Goal: Information Seeking & Learning: Learn about a topic

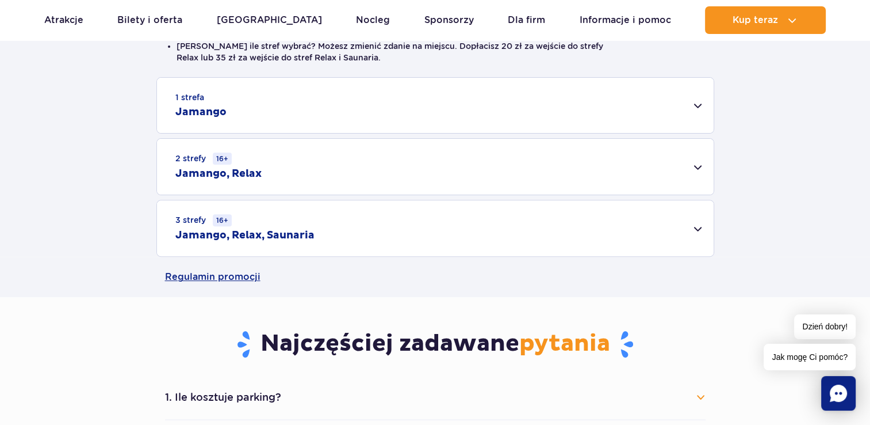
scroll to position [230, 0]
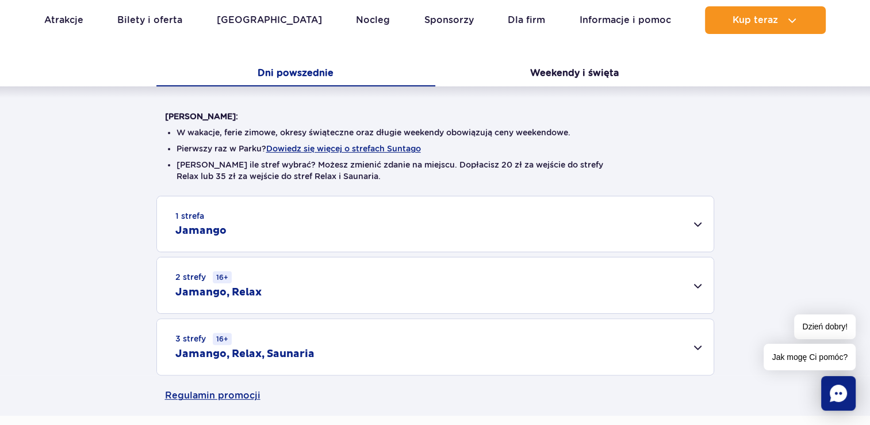
click at [506, 216] on div "1 strefa Jamango" at bounding box center [435, 223] width 557 height 55
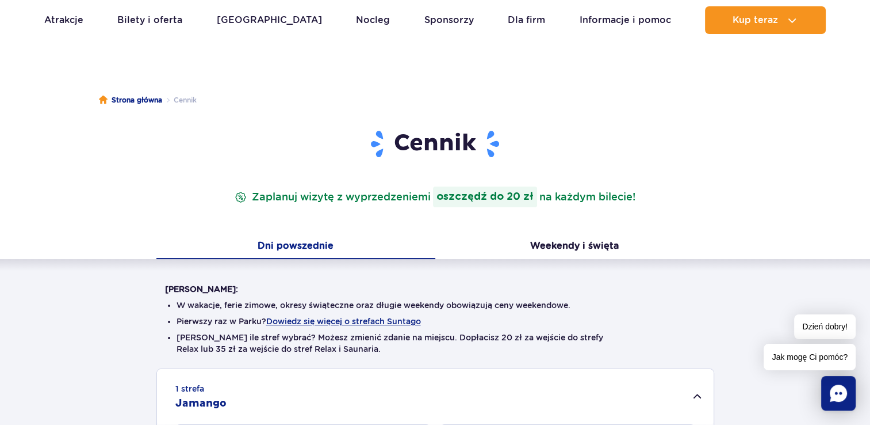
scroll to position [115, 0]
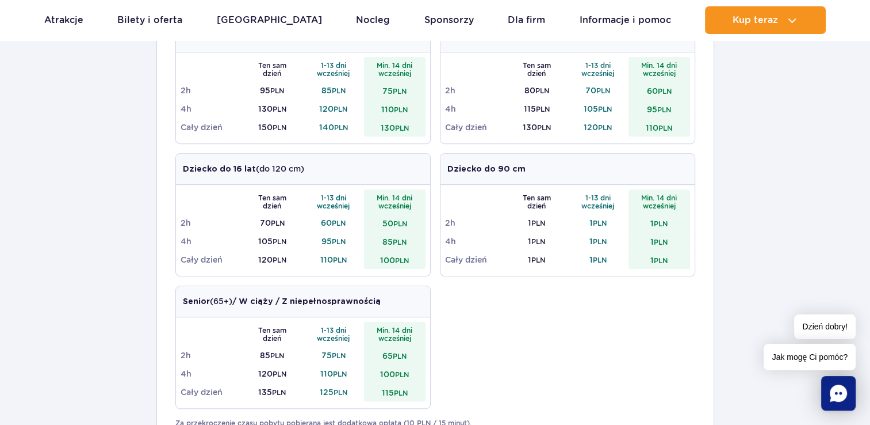
scroll to position [460, 0]
click at [495, 219] on td "2h" at bounding box center [476, 223] width 62 height 18
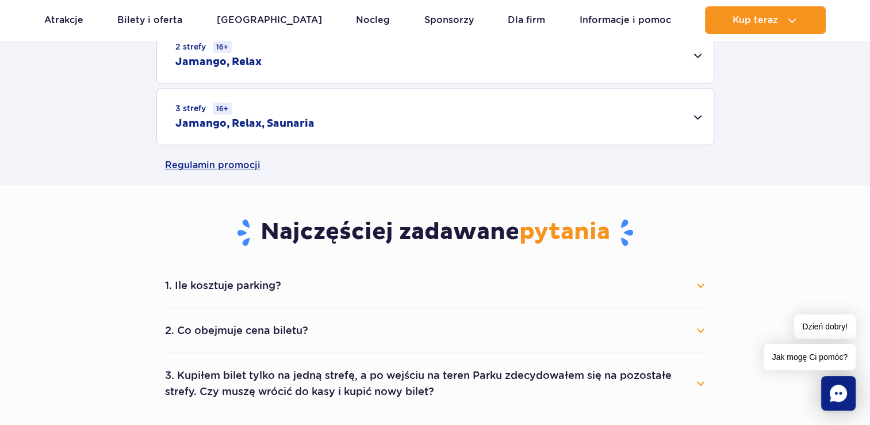
click at [495, 219] on td "2h" at bounding box center [476, 223] width 62 height 18
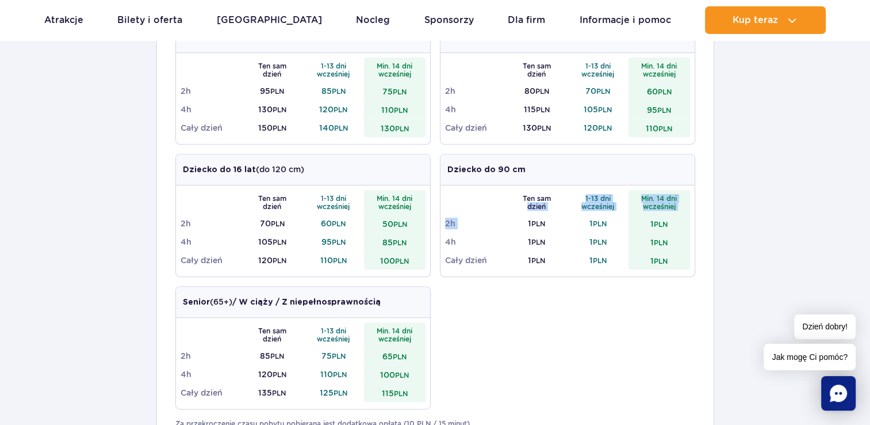
drag, startPoint x: 512, startPoint y: 214, endPoint x: 508, endPoint y: 220, distance: 7.5
click at [508, 220] on tbody "Ten sam dzień 1-13 dni wcześniej Min. 14 dni wcześniej 2h 1 PLN 1 PLN 1 PLN 4h …" at bounding box center [567, 229] width 245 height 79
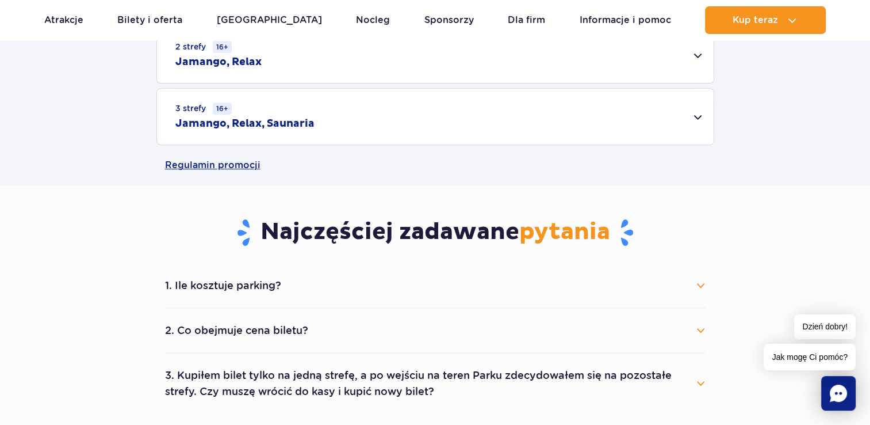
drag, startPoint x: 508, startPoint y: 220, endPoint x: 700, endPoint y: 190, distance: 194.4
click at [699, 197] on div "Najczęściej zadawane pytania 1. Ile kosztuje parking? Parking kosztuje 25 zł za…" at bounding box center [435, 299] width 558 height 228
drag, startPoint x: 700, startPoint y: 190, endPoint x: 709, endPoint y: 183, distance: 11.0
click at [709, 183] on main "Strona główna Cennik Cennik Zaplanuj wizytę z wyprzedzeniem i oszczędź do 20 zł…" at bounding box center [435, 385] width 870 height 1644
click at [709, 183] on div "Regulamin promocji" at bounding box center [435, 165] width 558 height 40
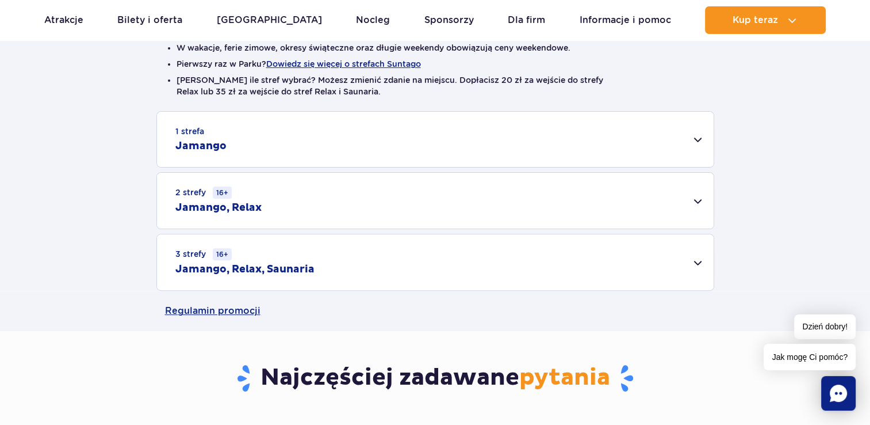
scroll to position [230, 0]
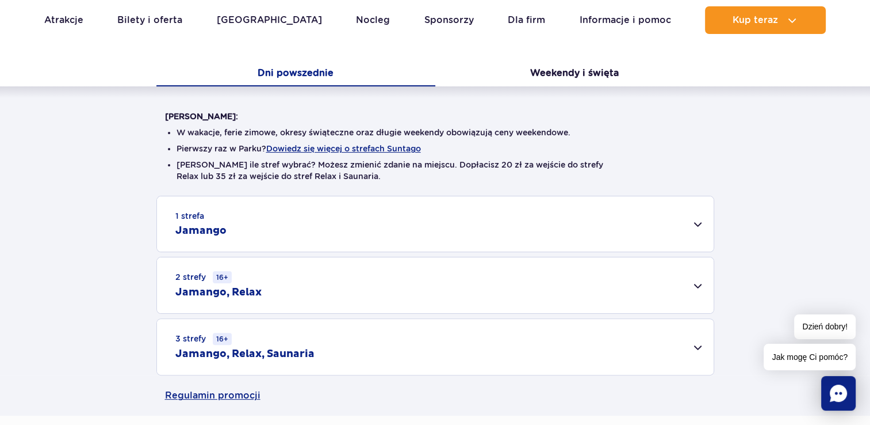
click at [313, 224] on div "1 strefa Jamango" at bounding box center [435, 223] width 557 height 55
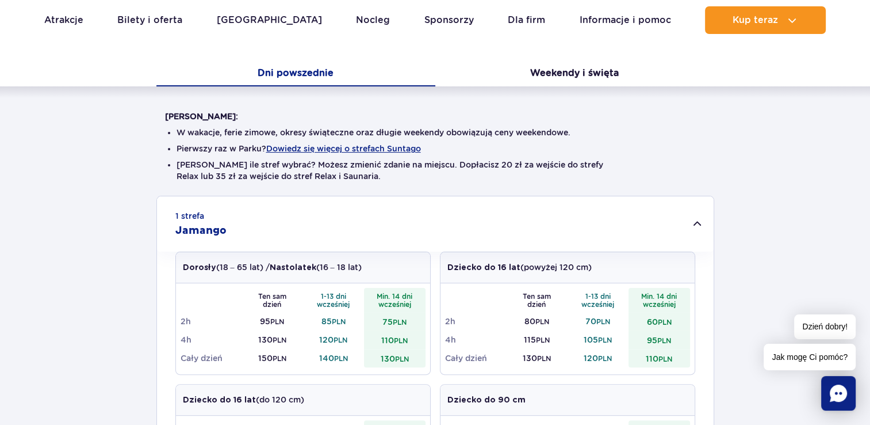
click at [328, 225] on div "1 strefa Jamango" at bounding box center [435, 223] width 557 height 55
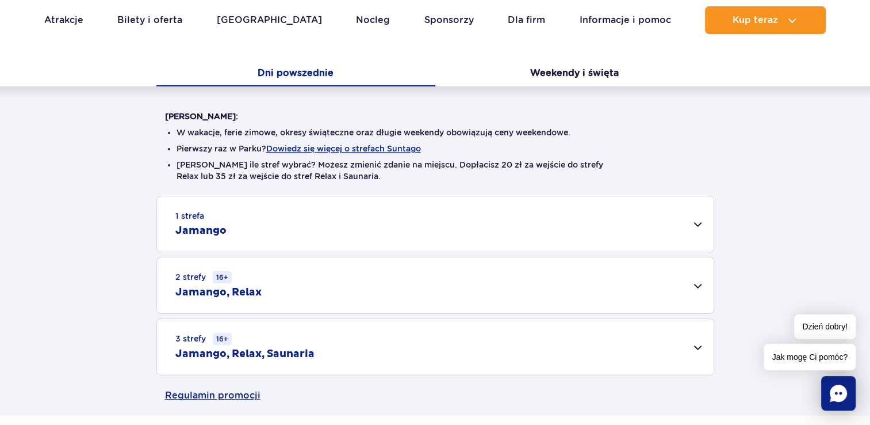
click at [364, 219] on div "1 strefa Jamango" at bounding box center [435, 223] width 557 height 55
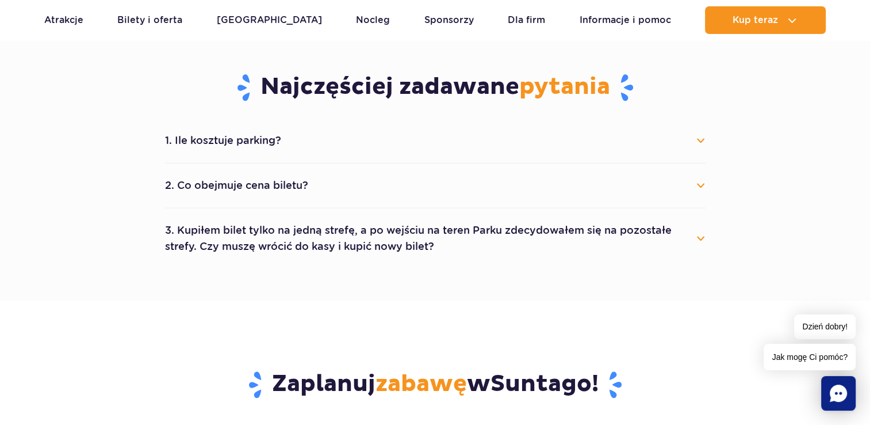
scroll to position [1035, 0]
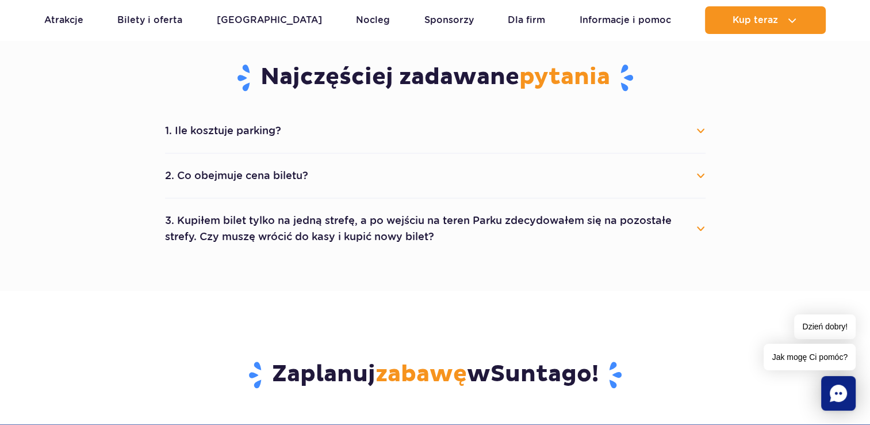
click at [366, 228] on button "3. Kupiłem bilet tylko na jedną strefę, a po wejściu na teren Parku zdecydowałe…" at bounding box center [435, 228] width 541 height 41
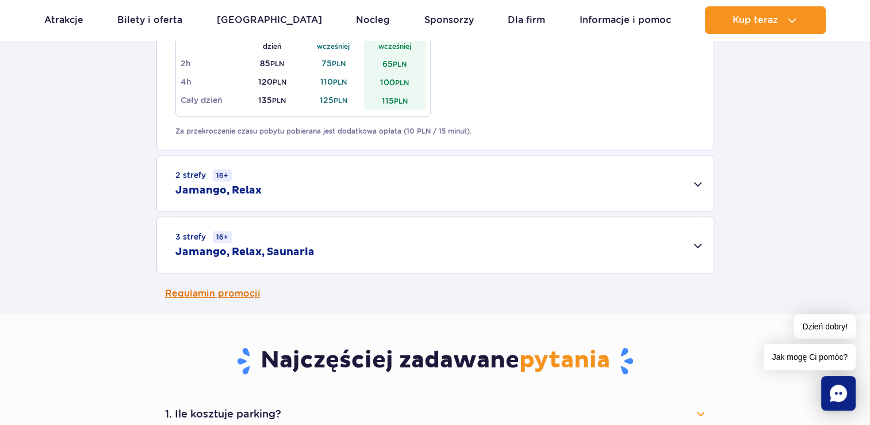
scroll to position [633, 0]
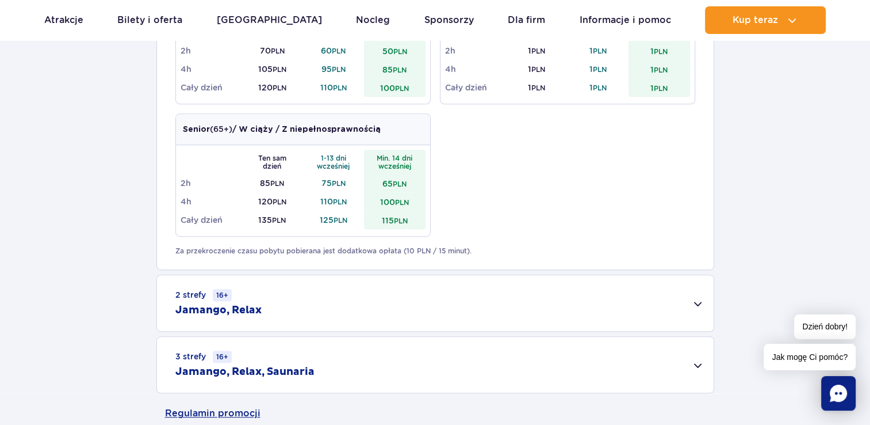
click at [427, 313] on div "2 strefy 16+ Jamango, Relax" at bounding box center [435, 303] width 557 height 56
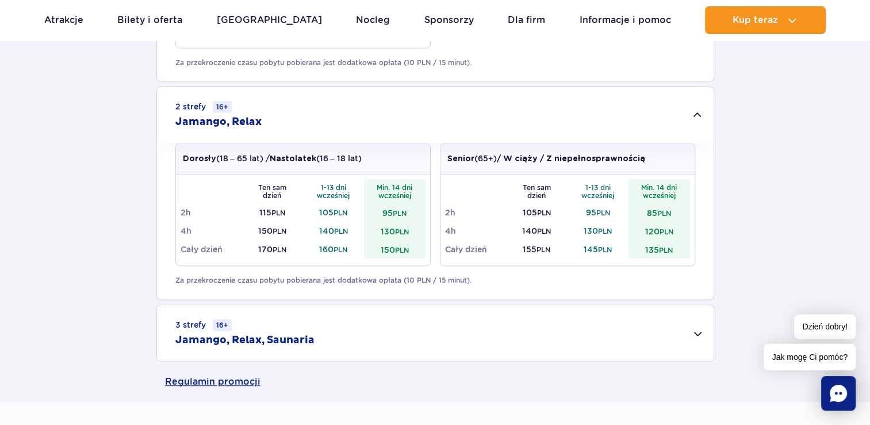
scroll to position [1035, 0]
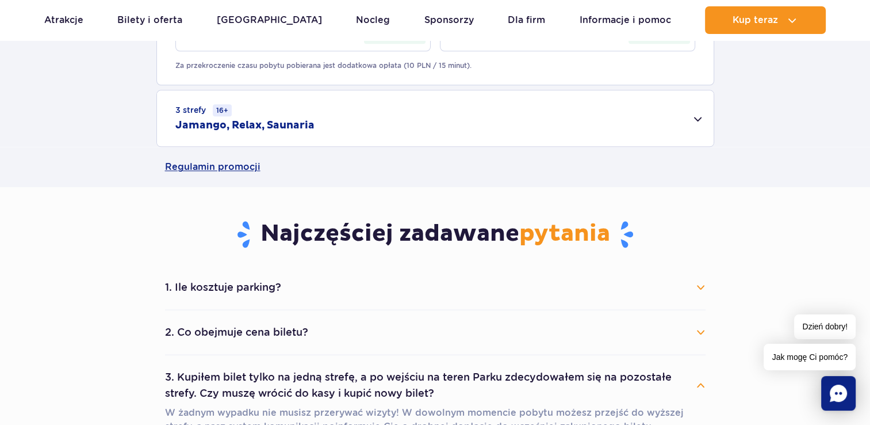
click at [240, 117] on div "3 strefy 16+ Jamango, Relax, Saunaria" at bounding box center [435, 118] width 557 height 56
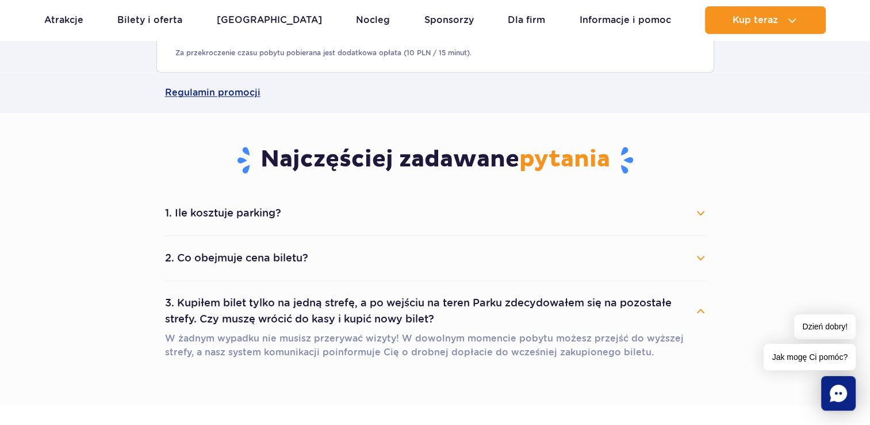
scroll to position [1323, 0]
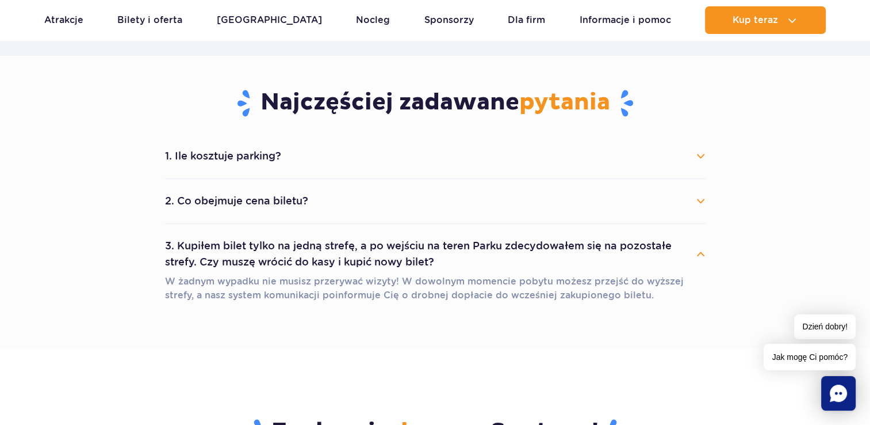
click at [315, 199] on button "2. Co obejmuje cena biletu?" at bounding box center [435, 200] width 541 height 25
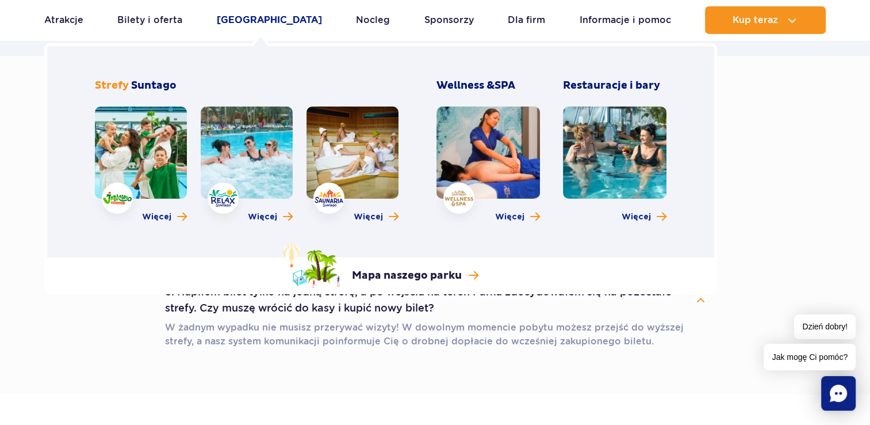
click at [243, 19] on link "[GEOGRAPHIC_DATA]" at bounding box center [269, 20] width 105 height 28
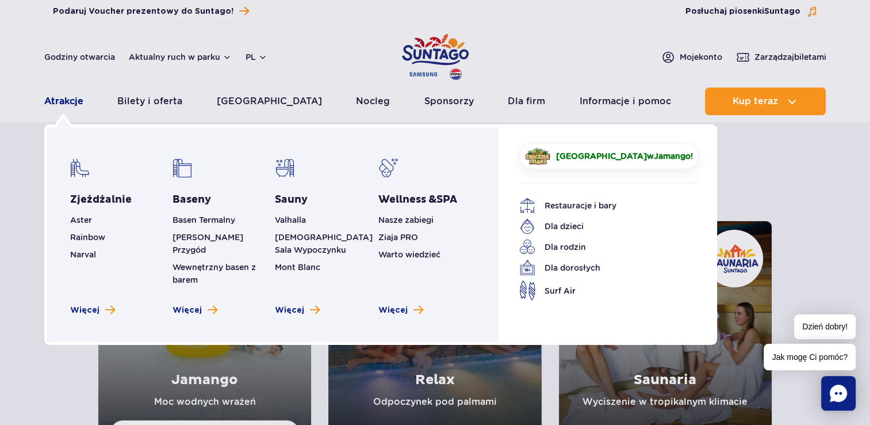
click at [60, 100] on link "Atrakcje" at bounding box center [63, 101] width 39 height 28
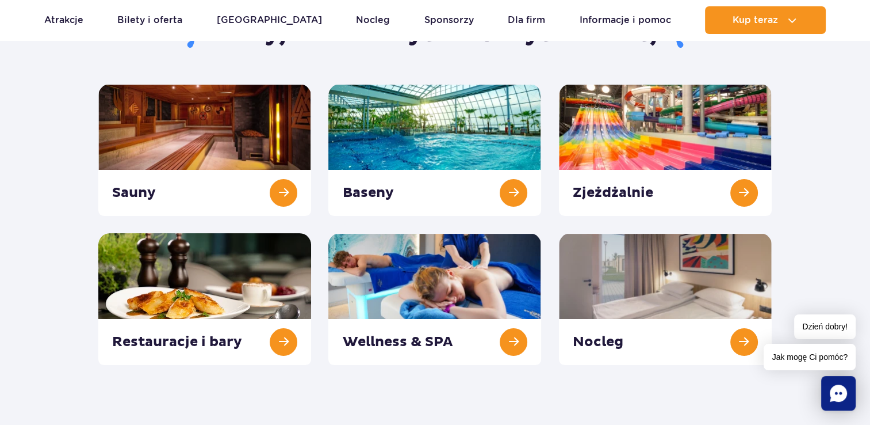
scroll to position [173, 0]
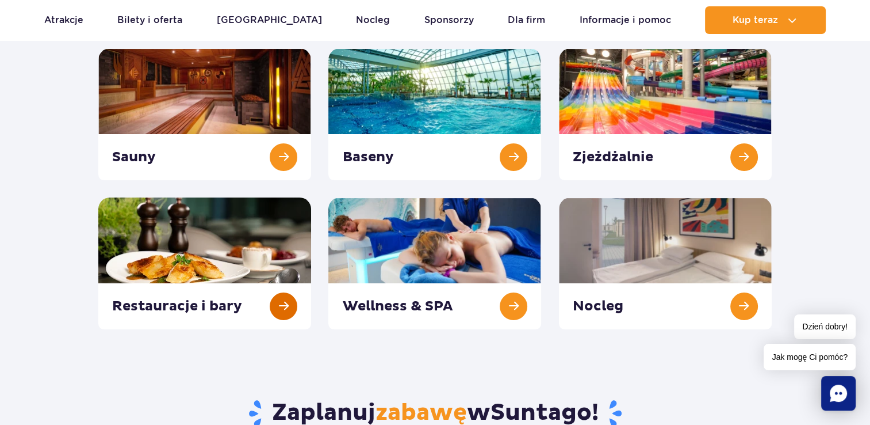
click at [175, 245] on link at bounding box center [204, 263] width 213 height 132
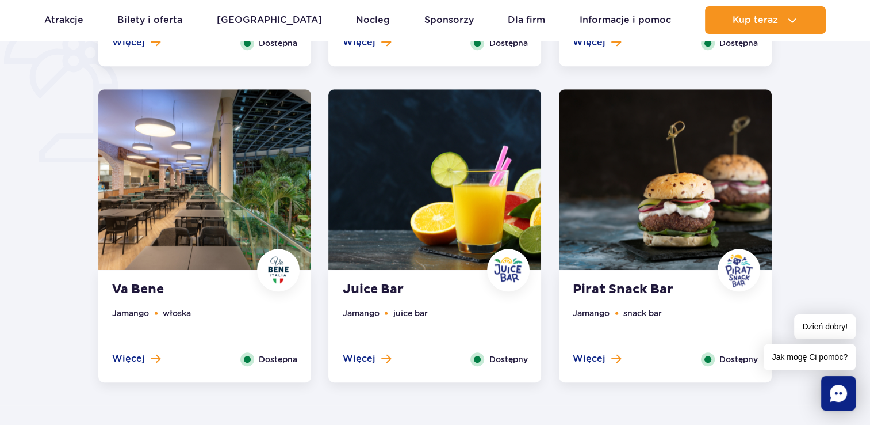
scroll to position [978, 0]
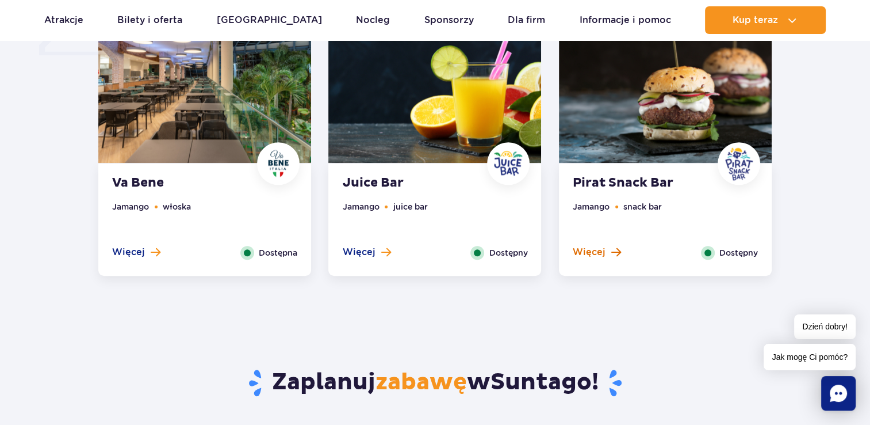
click at [609, 251] on button "Więcej" at bounding box center [597, 252] width 48 height 13
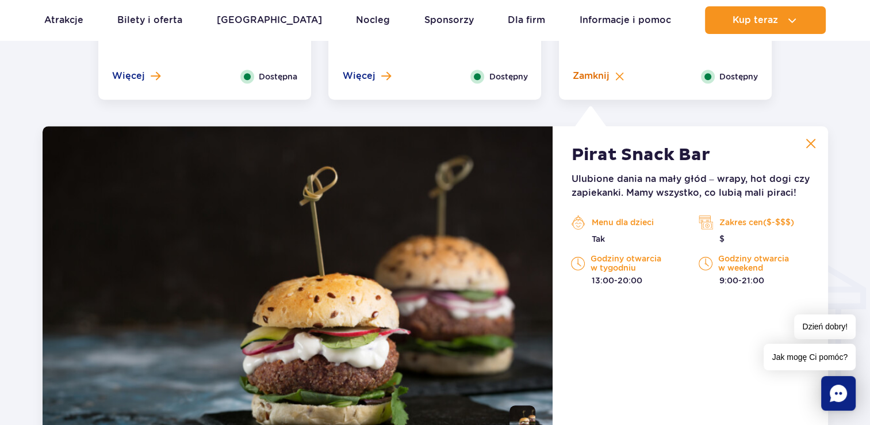
scroll to position [1153, 0]
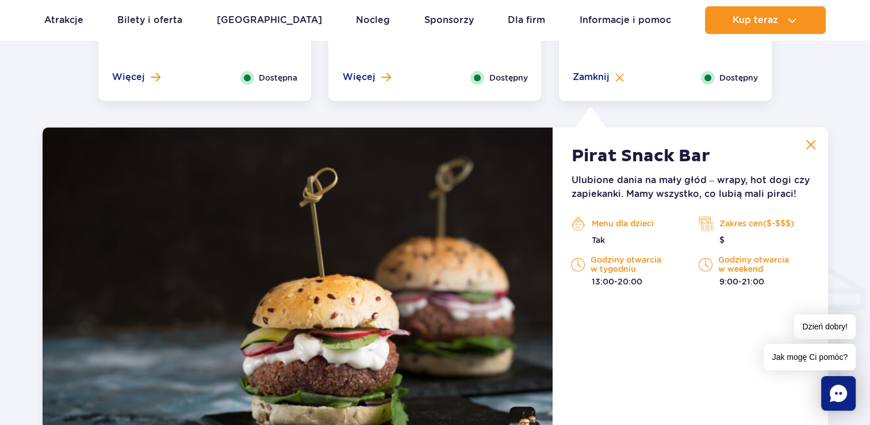
click at [617, 221] on p "Menu dla dzieci" at bounding box center [626, 223] width 110 height 17
click at [601, 263] on p "Godziny otwarcia w tygodniu" at bounding box center [626, 264] width 110 height 18
click at [694, 266] on div "Godziny otwarcia w weekend 9:00-21:00" at bounding box center [754, 271] width 128 height 32
click at [778, 195] on p "Ulubione dania na mały głód – wrapy, hot dogi czy zapiekanki. Mamy wszystko, co…" at bounding box center [690, 187] width 238 height 28
click at [701, 171] on div "Pirat Snack Bar Ulubione dania na mały głód – wrapy, hot dogi czy zapiekanki. M…" at bounding box center [690, 288] width 275 height 322
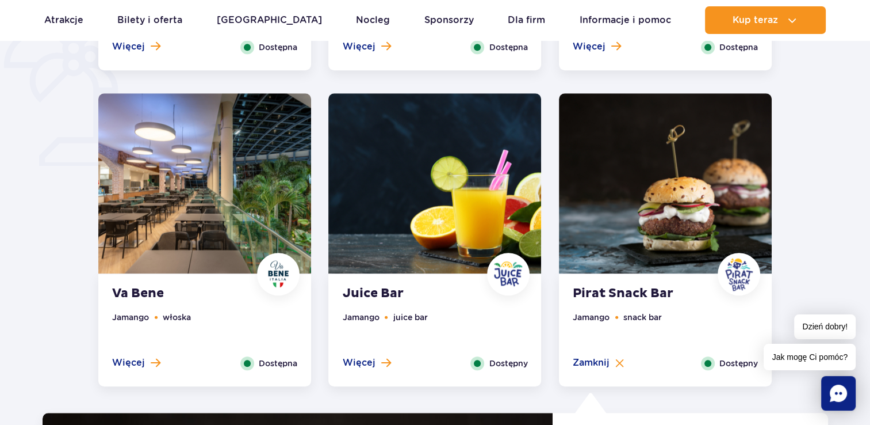
scroll to position [865, 0]
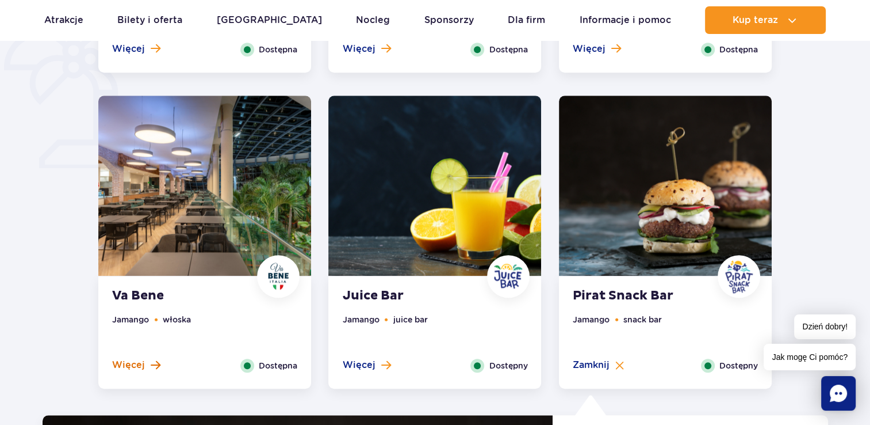
click at [124, 369] on span "Więcej" at bounding box center [128, 364] width 33 height 13
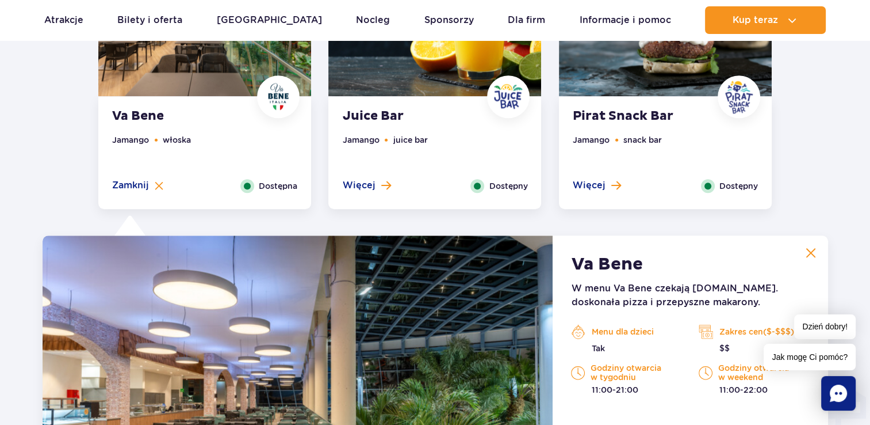
scroll to position [1210, 0]
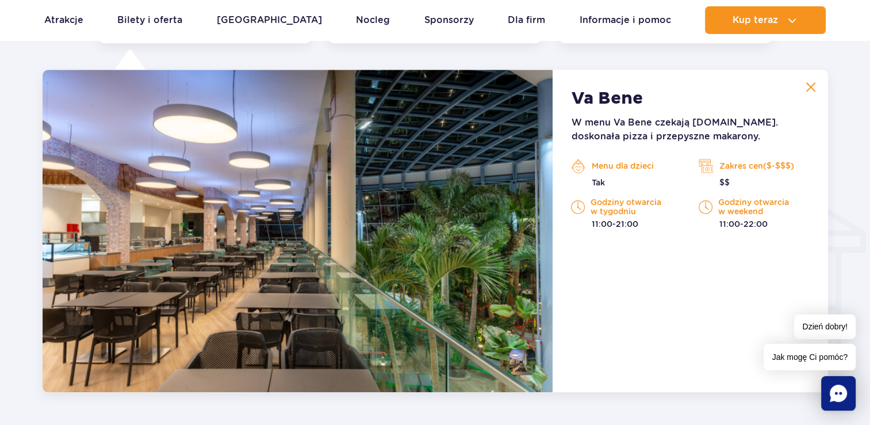
click at [727, 129] on p "W menu Va Bene czekają m.in. doskonała pizza i przepyszne makarony." at bounding box center [690, 130] width 238 height 28
click at [655, 140] on p "W menu Va Bene czekają m.in. doskonała pizza i przepyszne makarony." at bounding box center [690, 130] width 238 height 28
click at [664, 214] on p "Godziny otwarcia w tygodniu" at bounding box center [626, 206] width 110 height 18
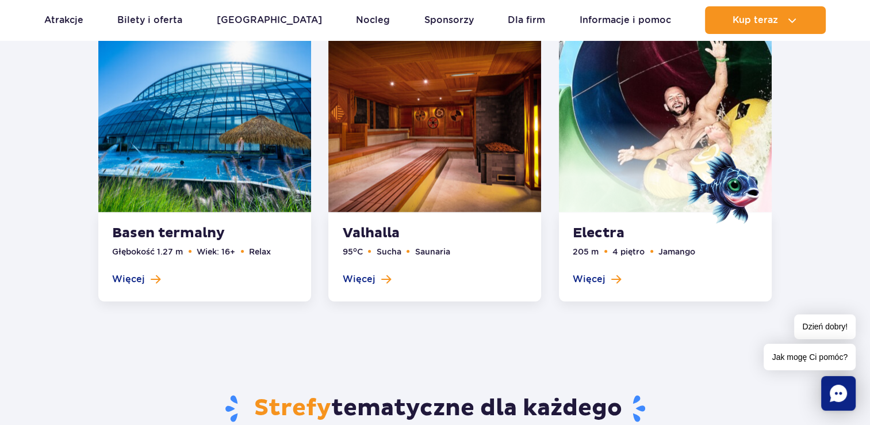
scroll to position [1958, 0]
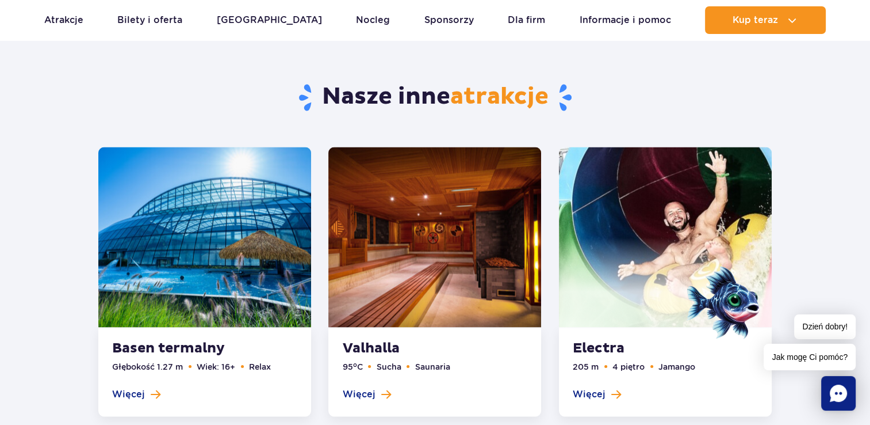
click at [686, 178] on link at bounding box center [665, 282] width 213 height 270
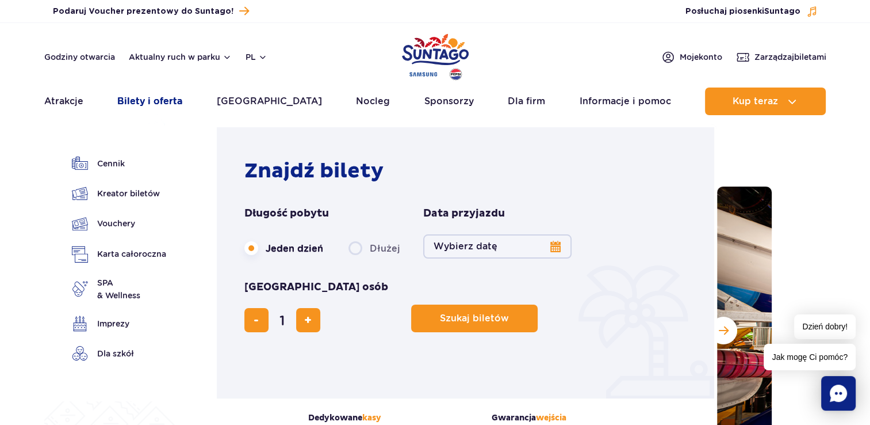
click at [133, 101] on link "Bilety i oferta" at bounding box center [149, 101] width 65 height 28
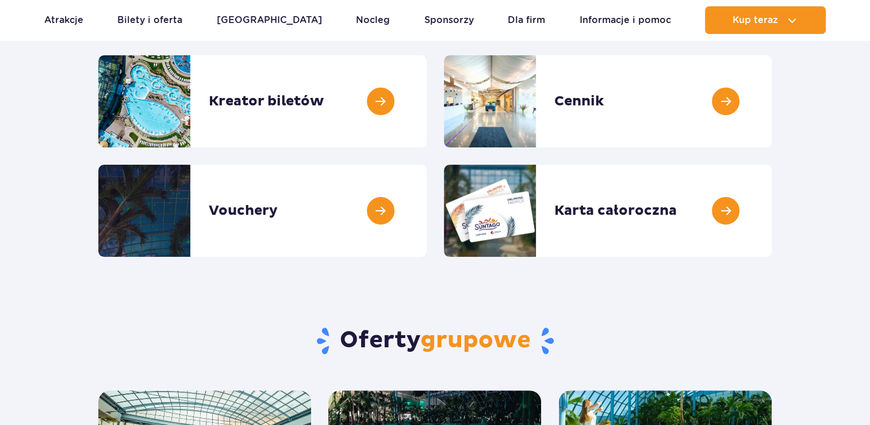
scroll to position [173, 0]
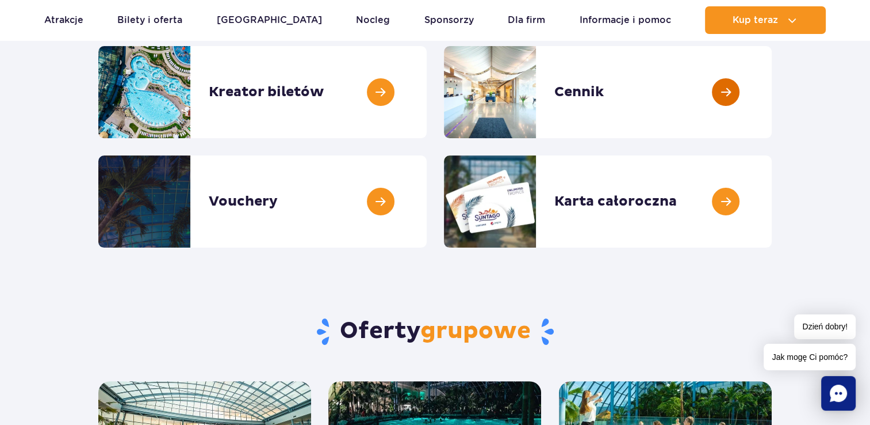
click at [772, 95] on link at bounding box center [772, 92] width 0 height 92
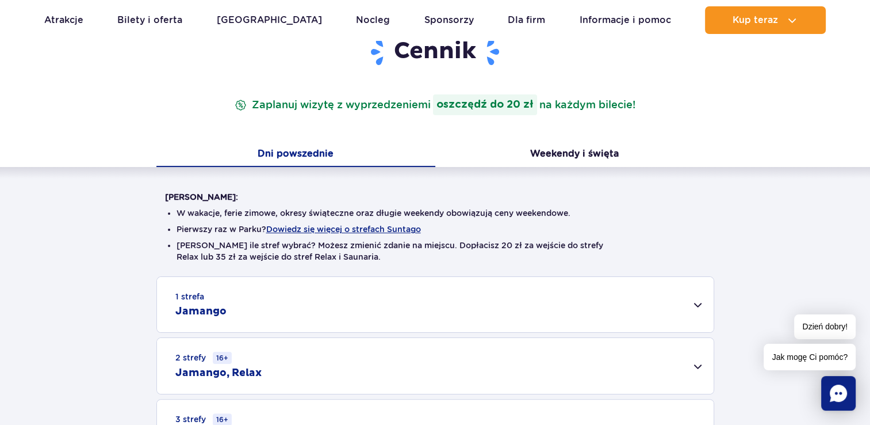
scroll to position [58, 0]
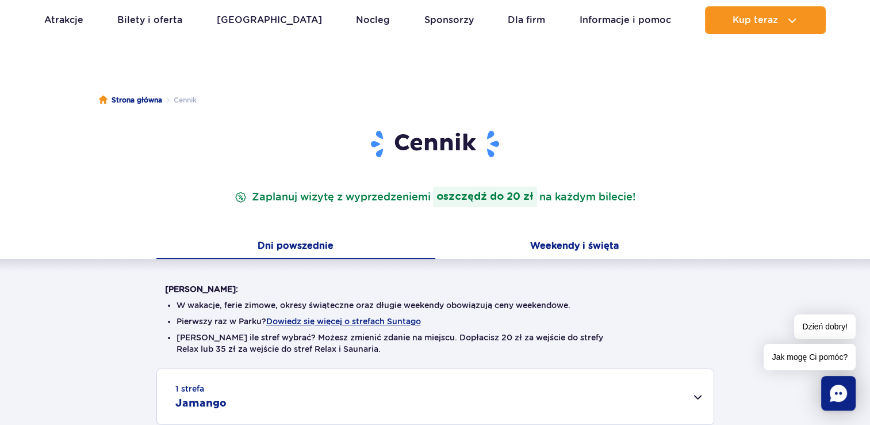
click at [586, 246] on button "Weekendy i święta" at bounding box center [574, 247] width 279 height 24
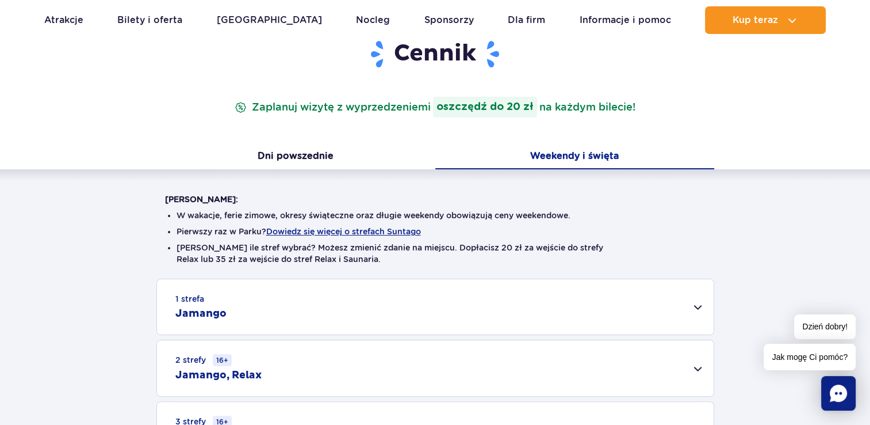
scroll to position [230, 0]
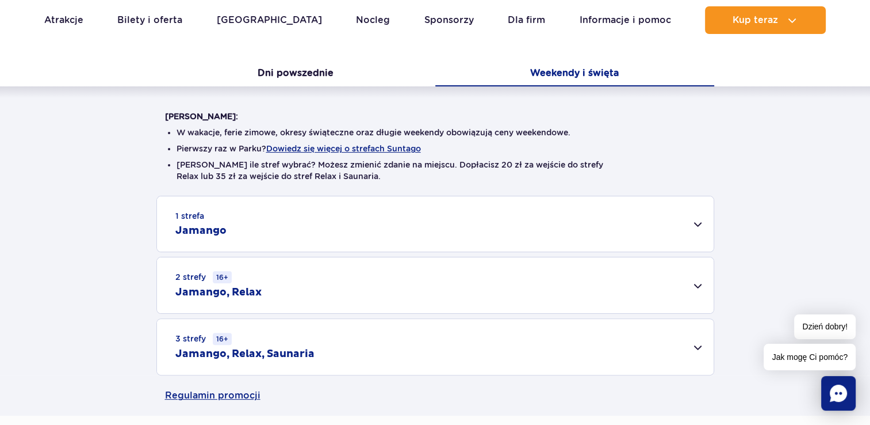
click at [315, 214] on div "1 strefa Jamango" at bounding box center [435, 223] width 557 height 55
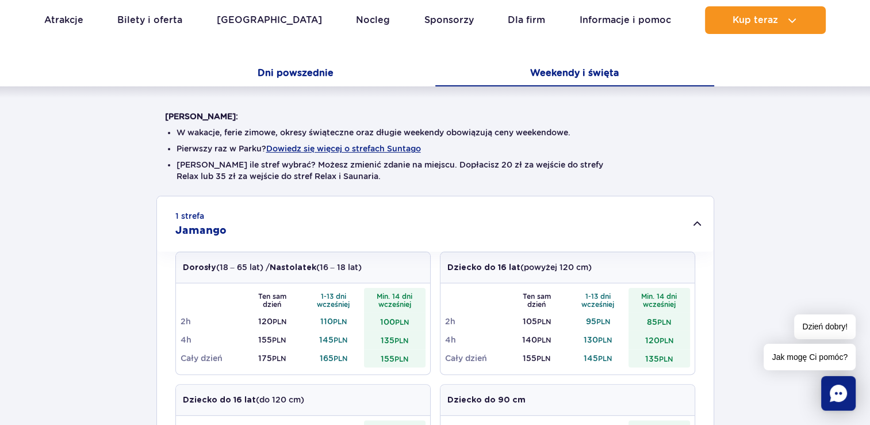
click at [295, 70] on button "Dni powszednie" at bounding box center [295, 74] width 279 height 24
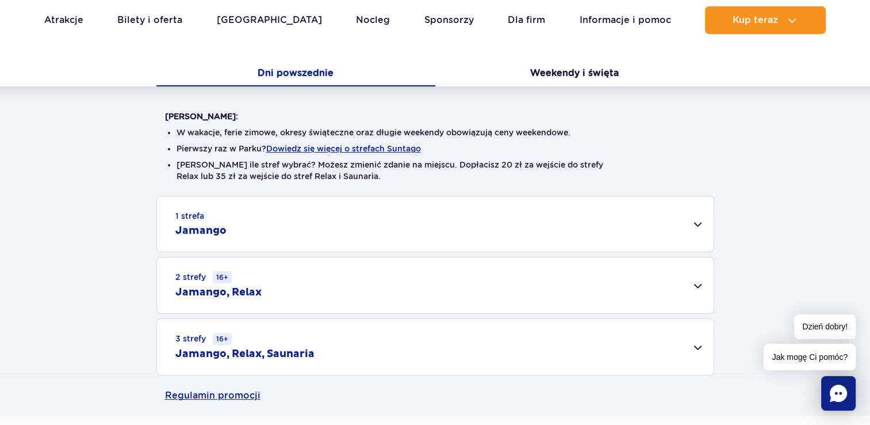
click at [254, 226] on div "1 strefa Jamango" at bounding box center [435, 223] width 557 height 55
